Goal: Information Seeking & Learning: Learn about a topic

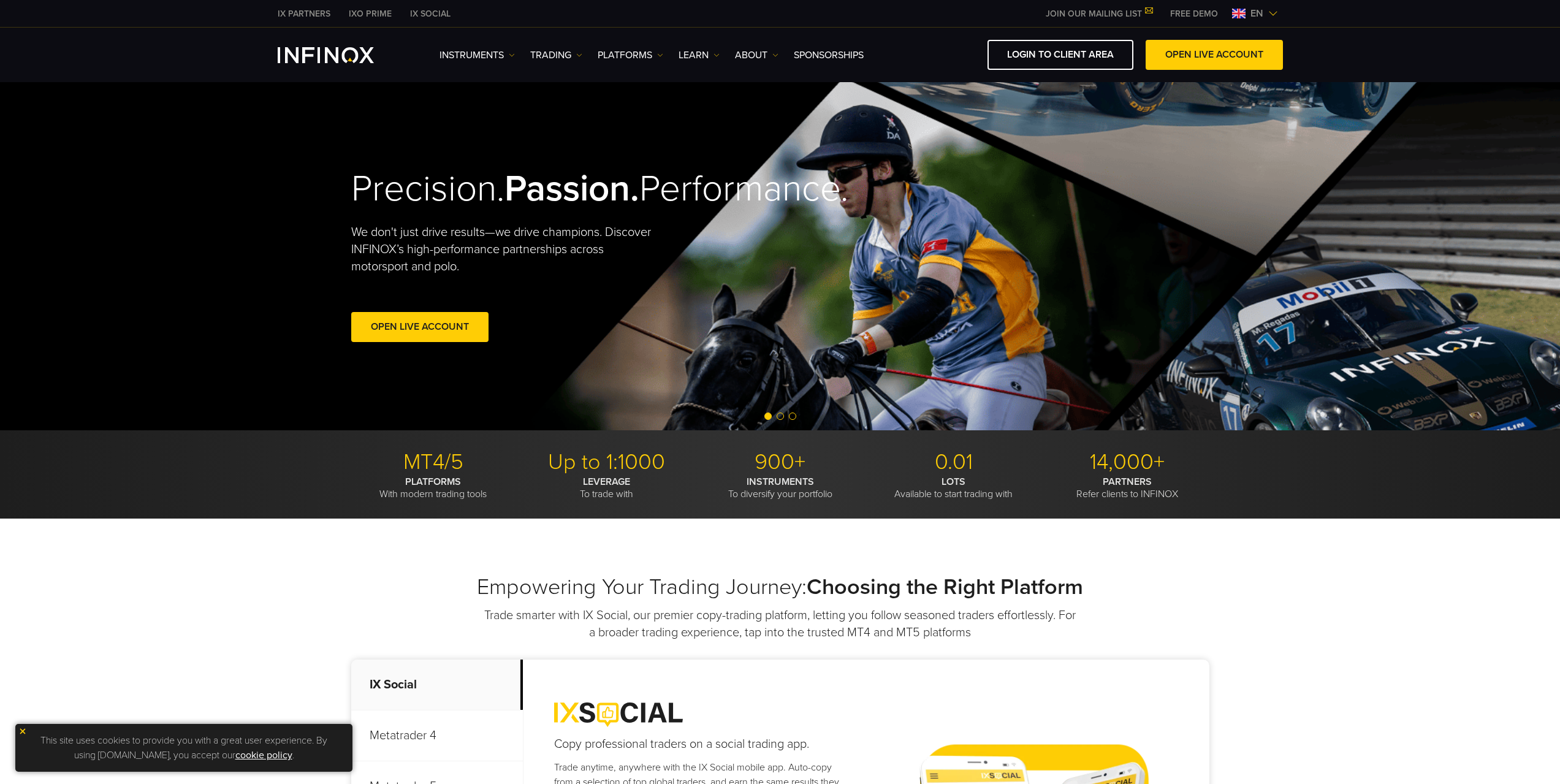
click at [1254, 14] on span "en" at bounding box center [1257, 13] width 23 height 15
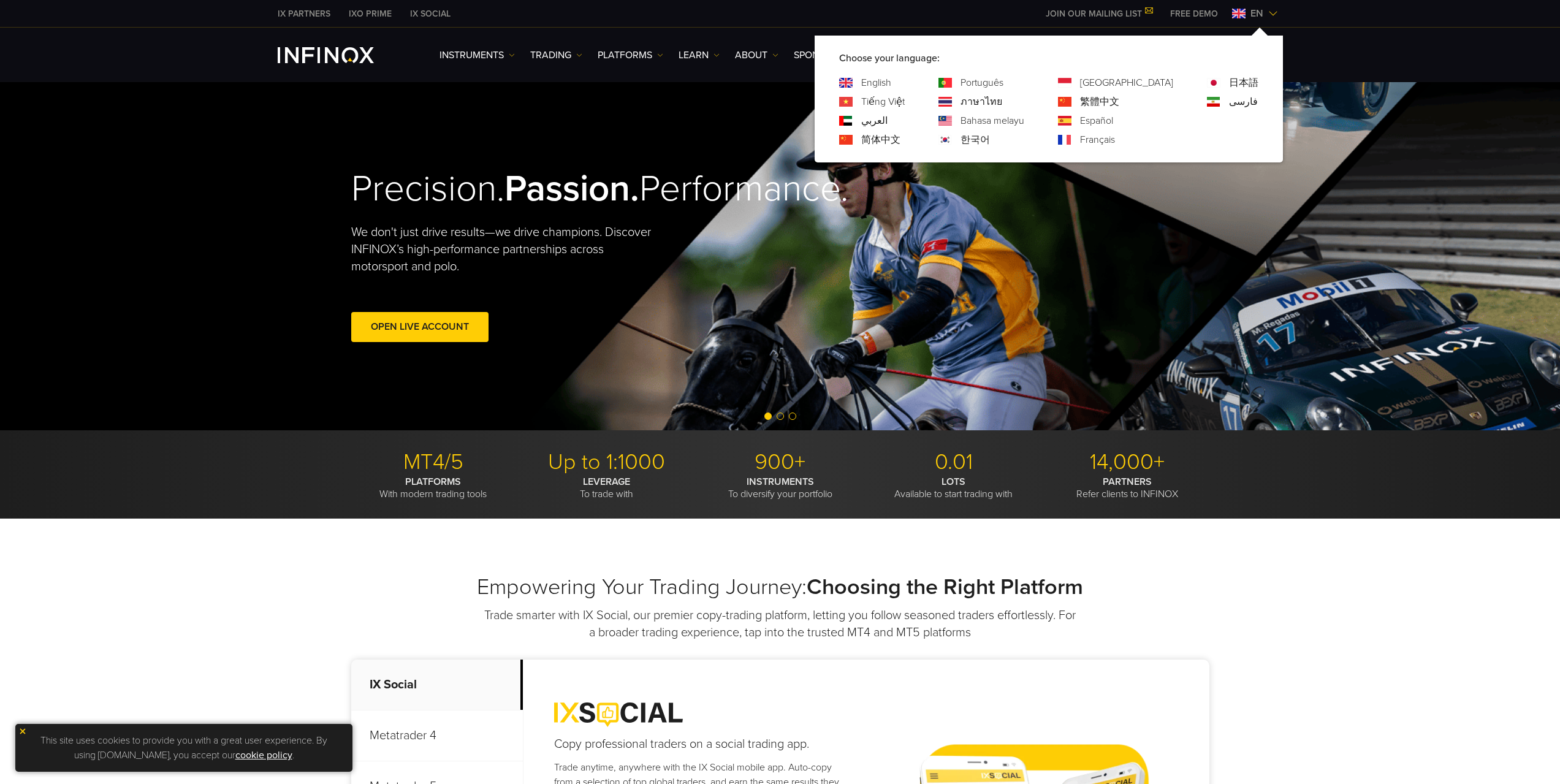
click at [990, 138] on link "한국어" at bounding box center [975, 140] width 29 height 15
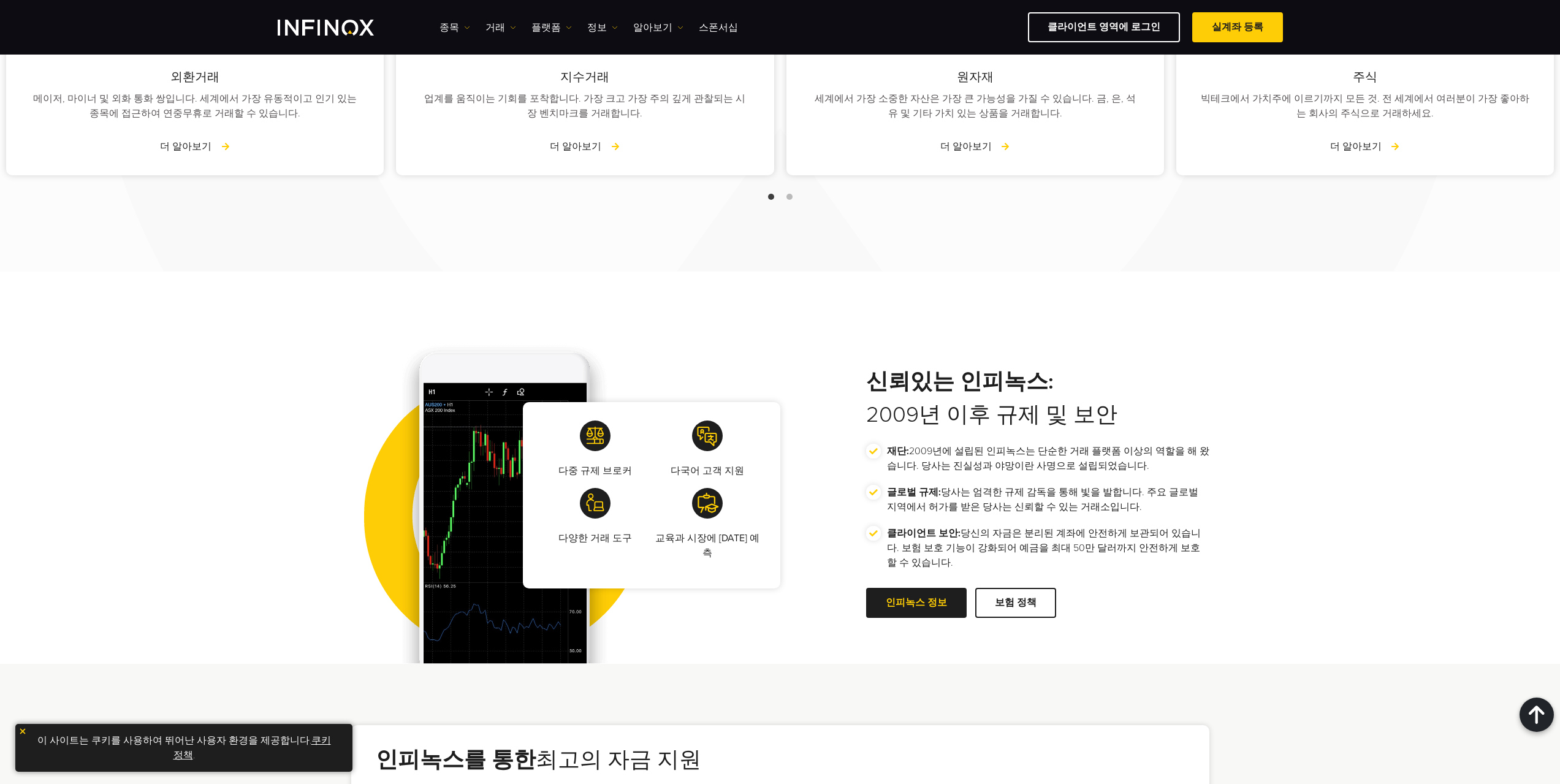
scroll to position [1635, 0]
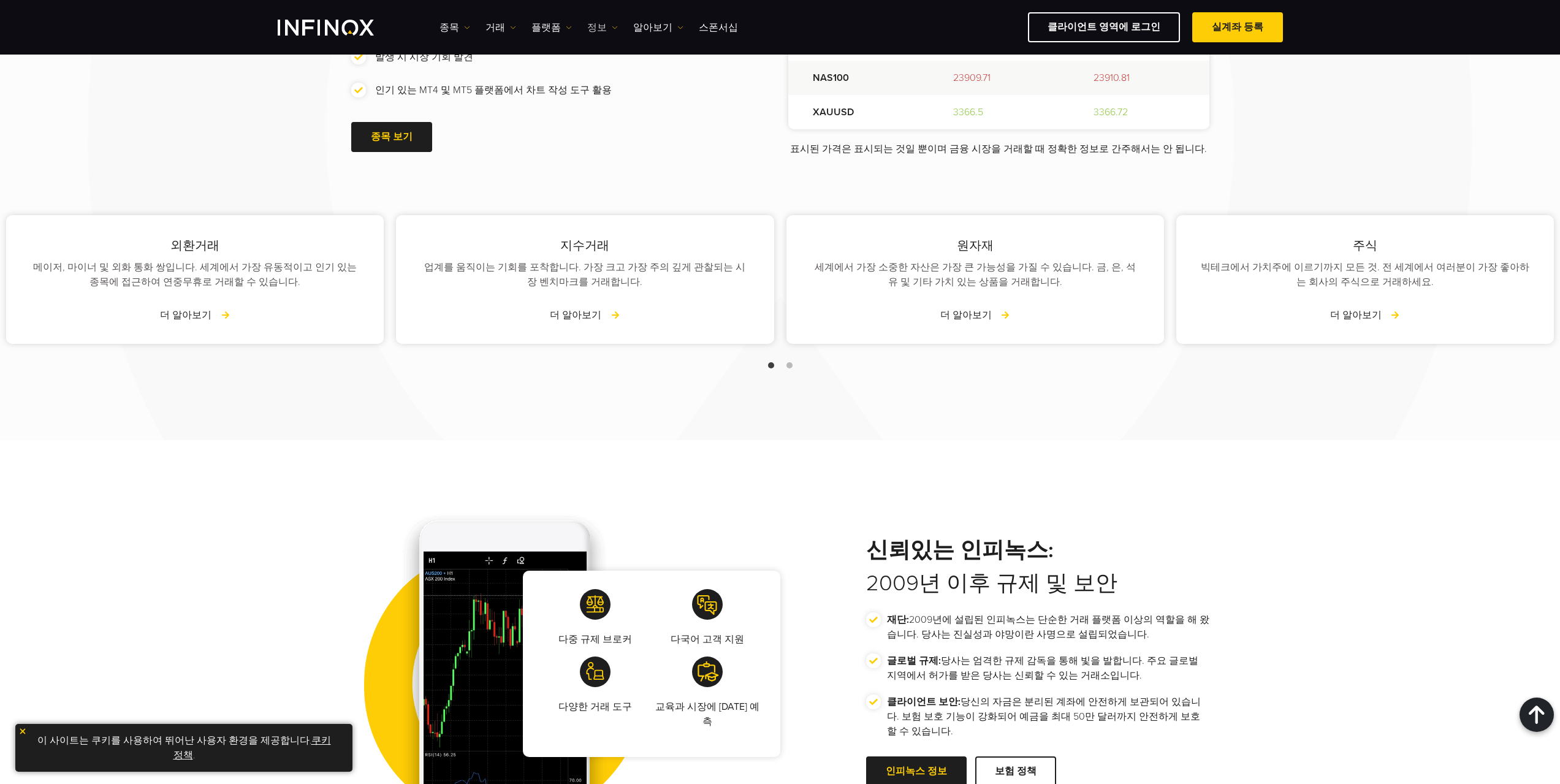
click at [591, 25] on link "정보" at bounding box center [602, 28] width 30 height 15
click at [636, 25] on link "알아보기" at bounding box center [658, 28] width 50 height 15
click at [701, 26] on link "스폰서십" at bounding box center [718, 28] width 39 height 15
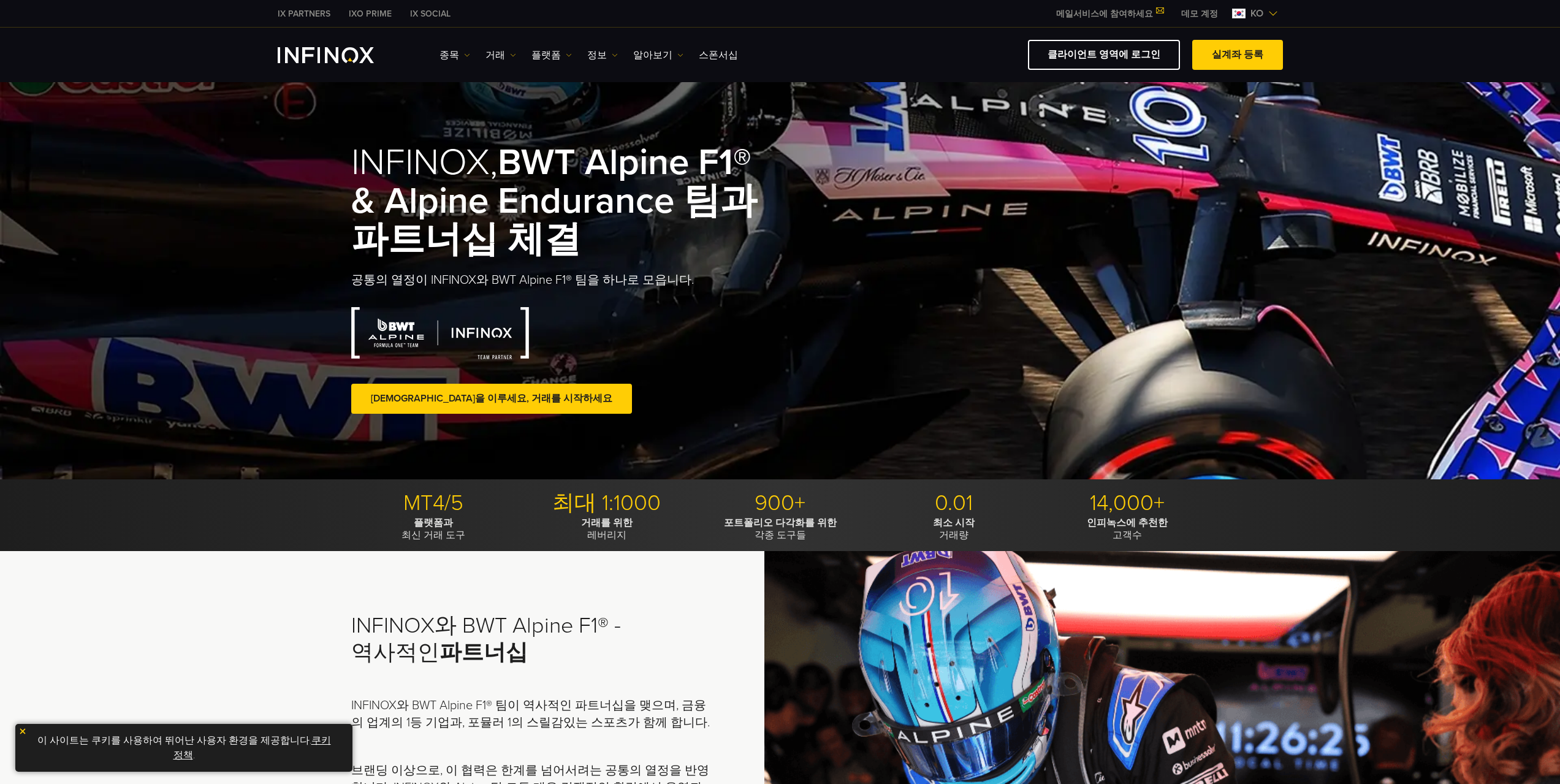
click at [549, 43] on div "종목 종목 상품 정보 거래 계정" at bounding box center [862, 55] width 844 height 30
click at [543, 53] on link "플랫폼" at bounding box center [552, 55] width 40 height 15
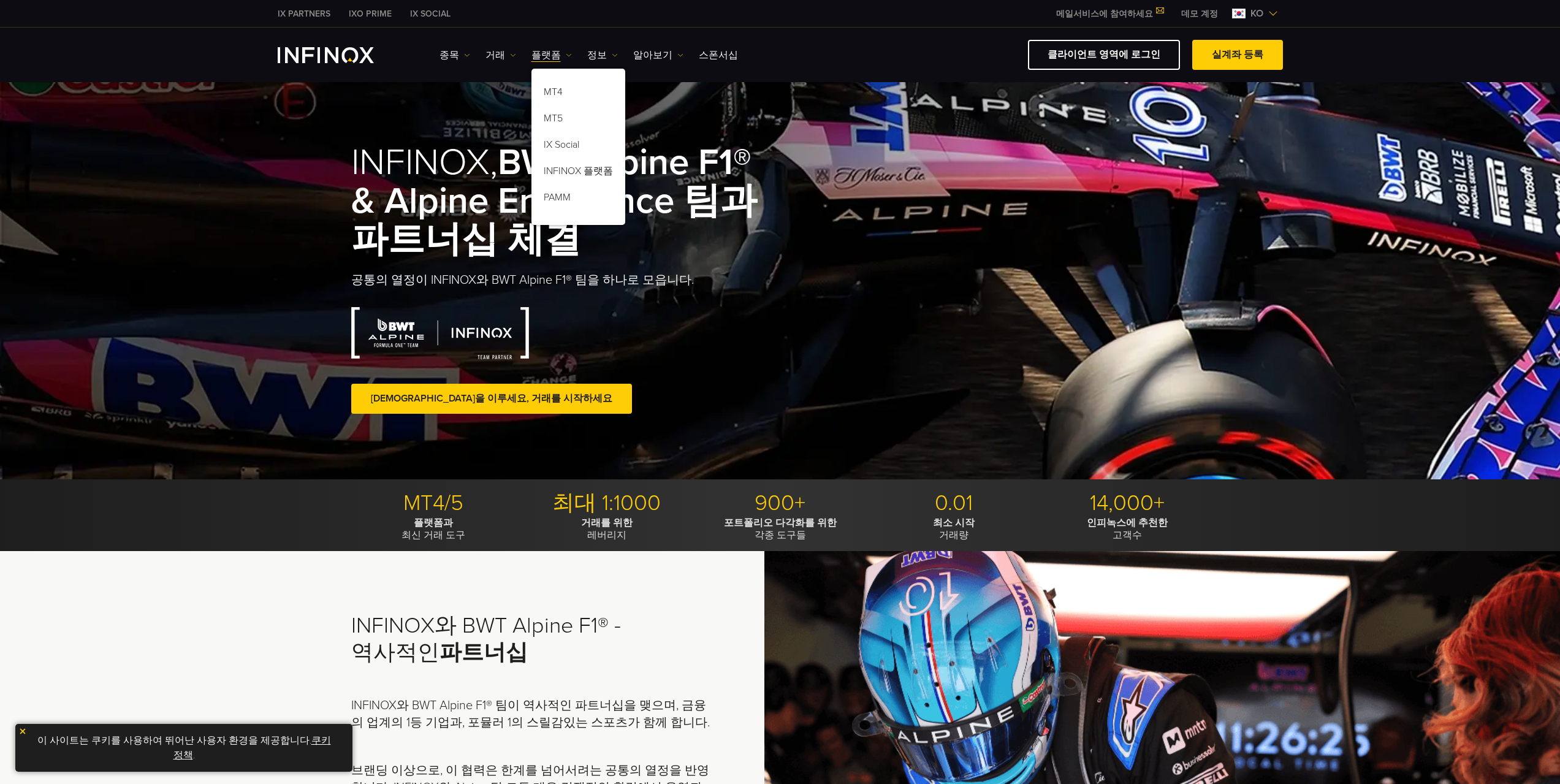
click at [513, 56] on ul "종목 종목 상품 정보 거래 계정 데모" at bounding box center [589, 55] width 299 height 15
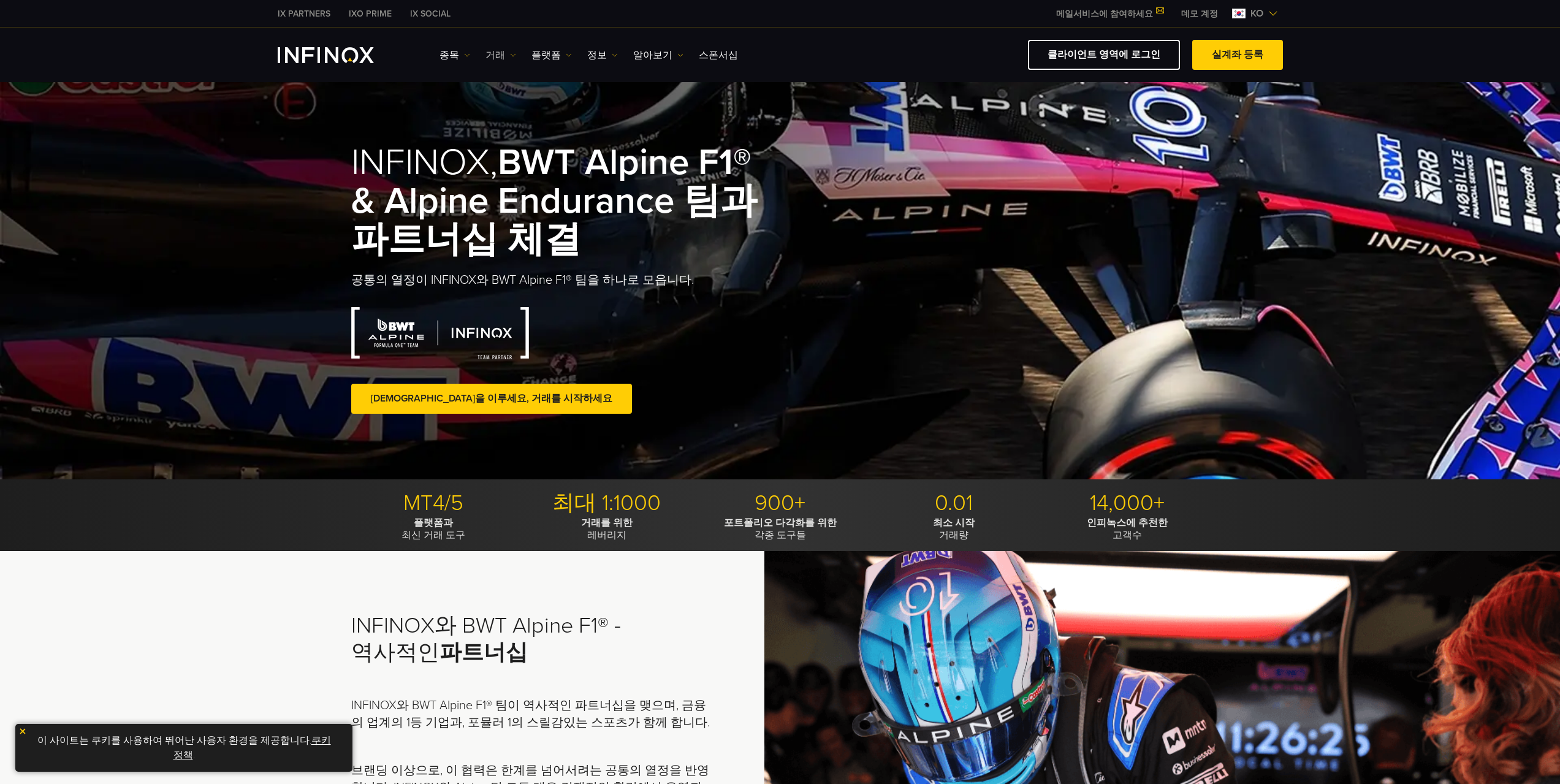
click at [488, 52] on link "거래" at bounding box center [501, 55] width 30 height 15
click at [464, 55] on img at bounding box center [467, 55] width 6 height 6
click at [493, 56] on link "거래" at bounding box center [501, 55] width 30 height 15
click at [566, 56] on img at bounding box center [569, 55] width 6 height 6
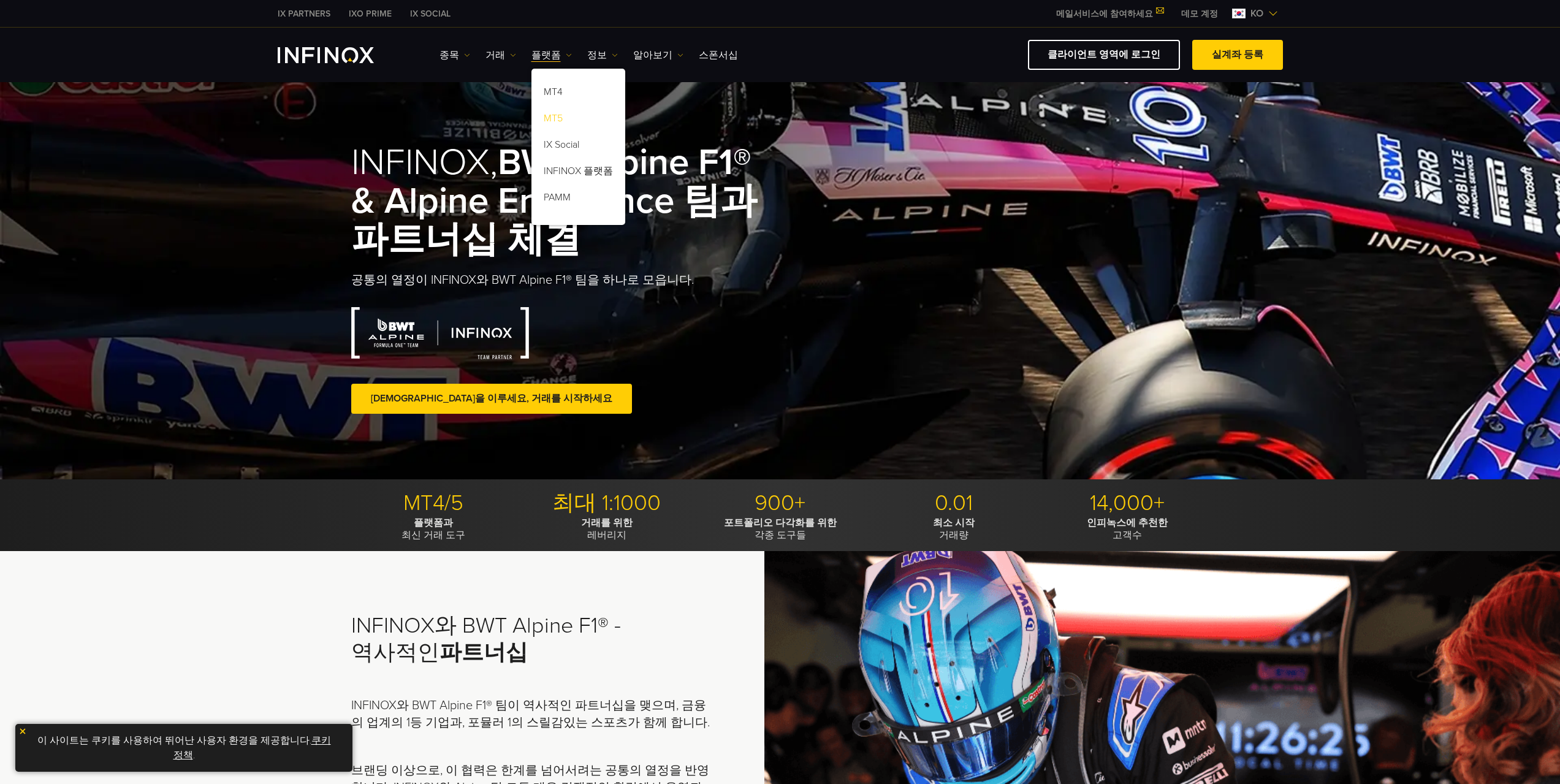
click at [552, 114] on link "MT5" at bounding box center [579, 120] width 94 height 26
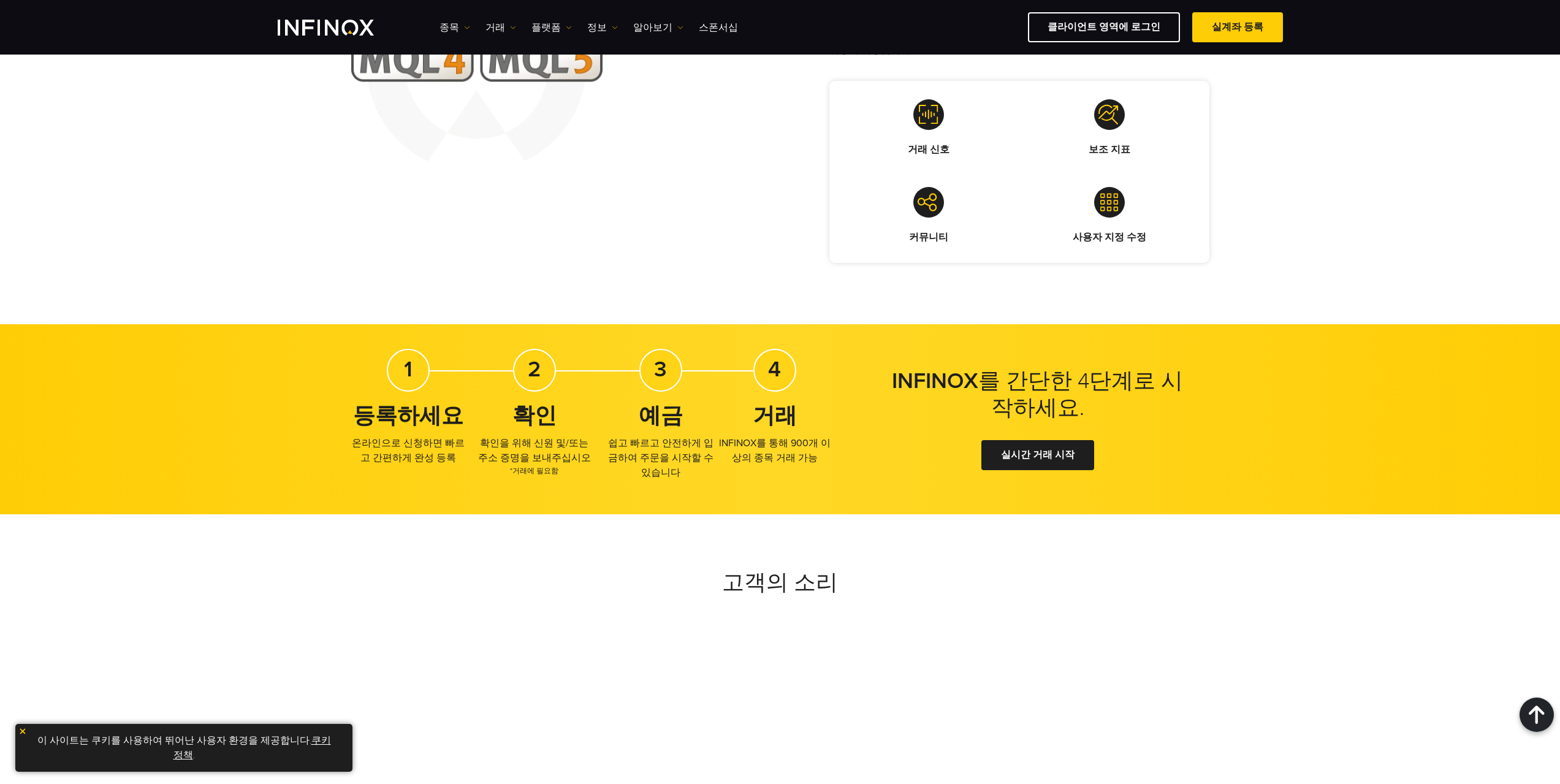
scroll to position [1307, 0]
